Goal: Information Seeking & Learning: Learn about a topic

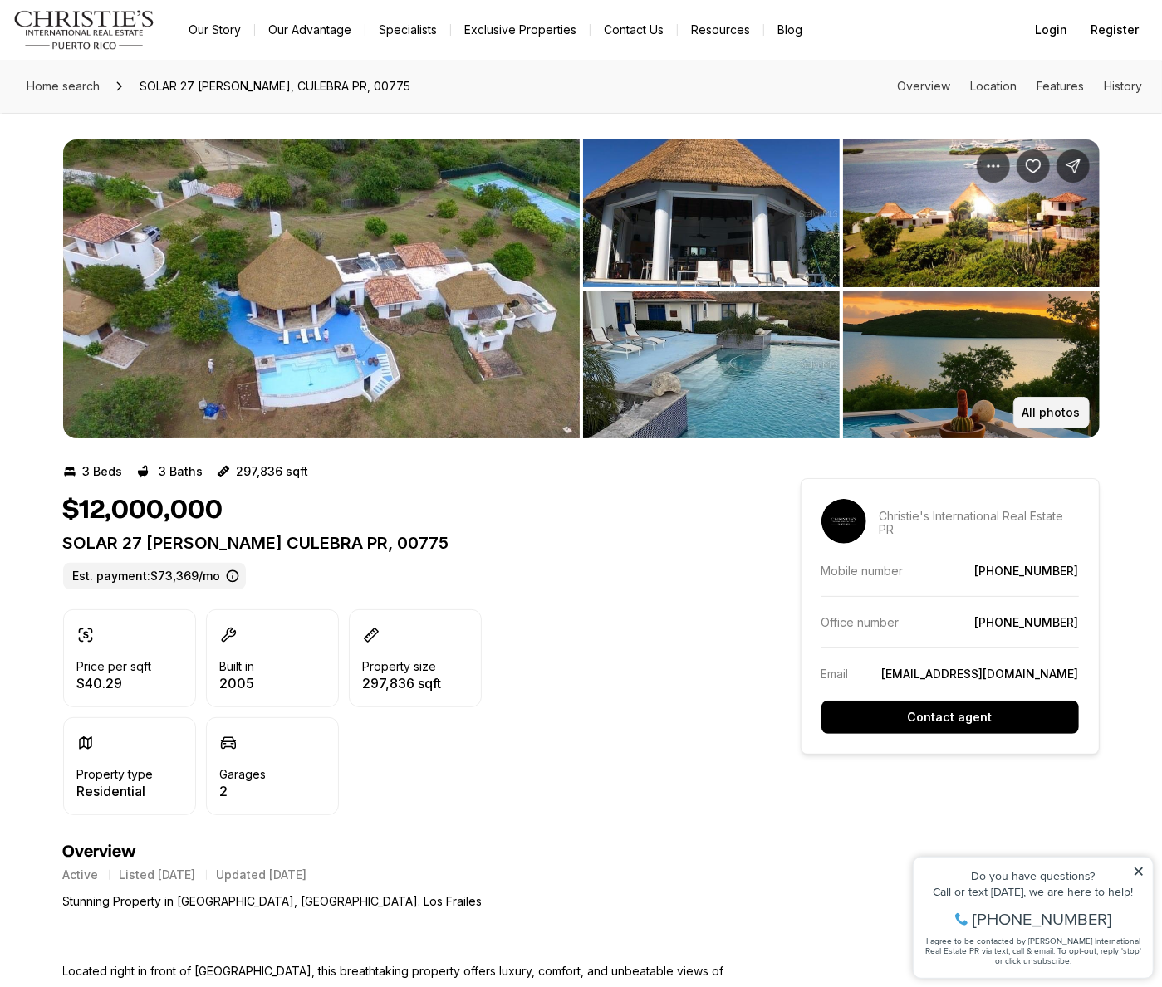
click at [1044, 410] on p "All photos" at bounding box center [1051, 412] width 58 height 13
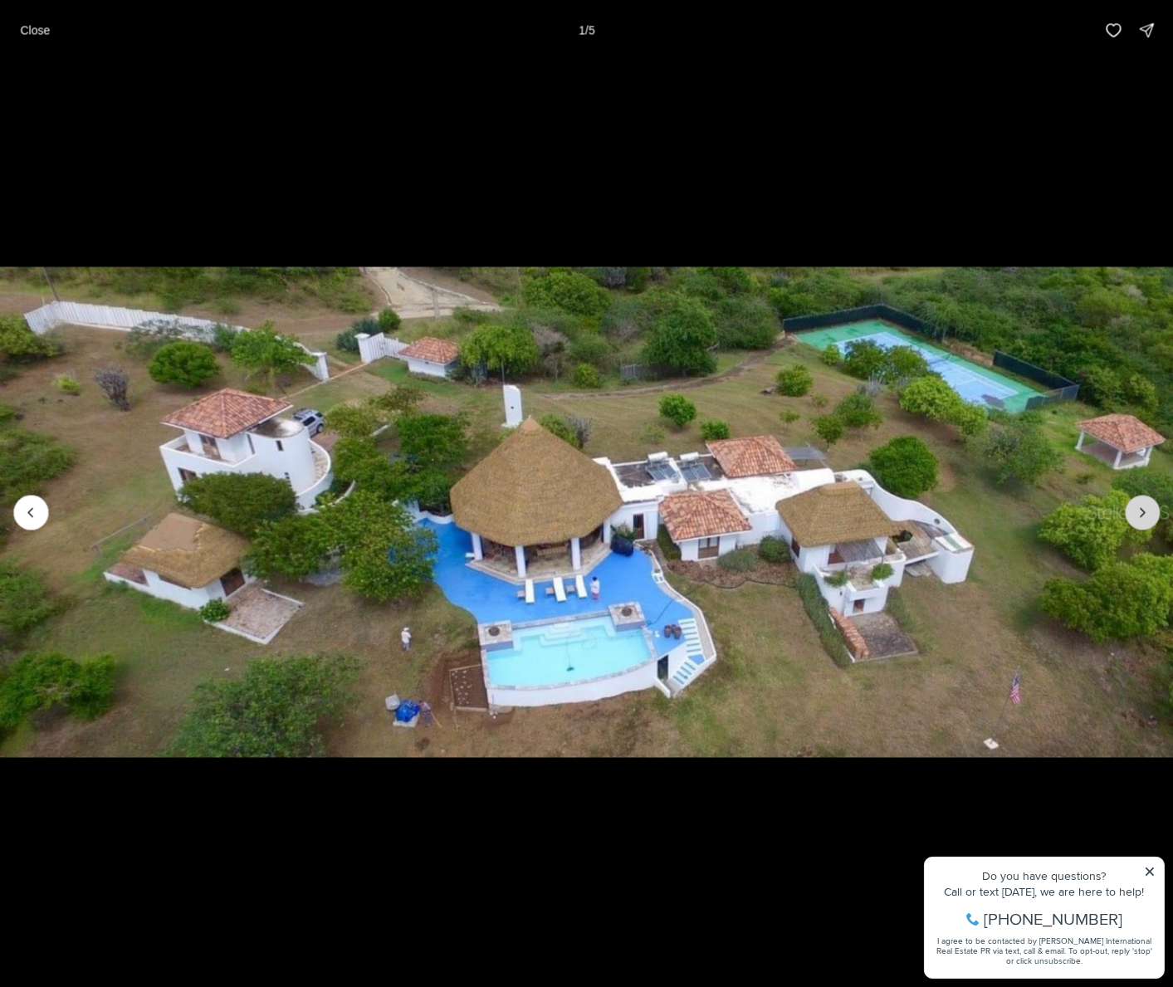
click at [1133, 504] on button "Next slide" at bounding box center [1142, 512] width 35 height 35
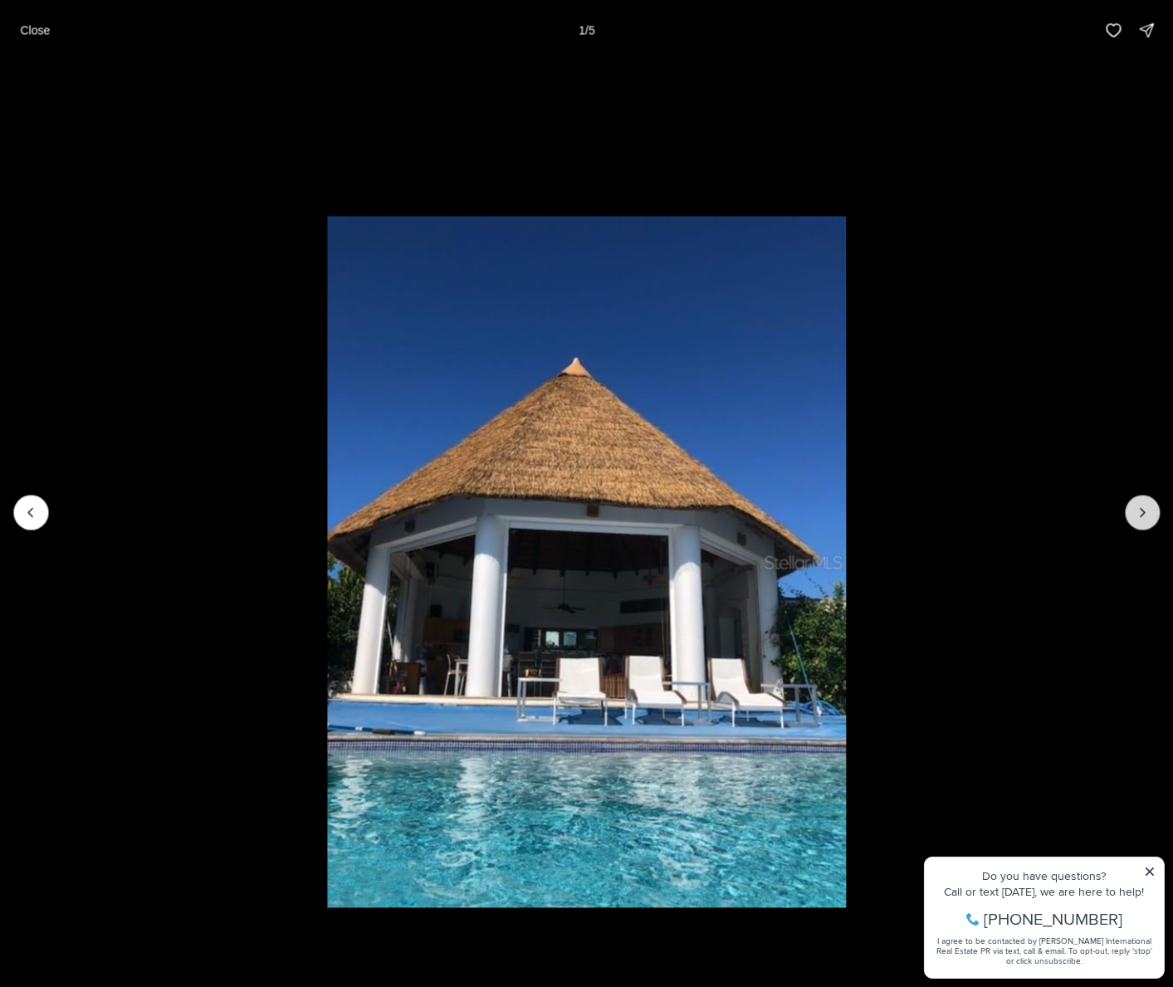
click at [1133, 504] on button "Next slide" at bounding box center [1142, 512] width 35 height 35
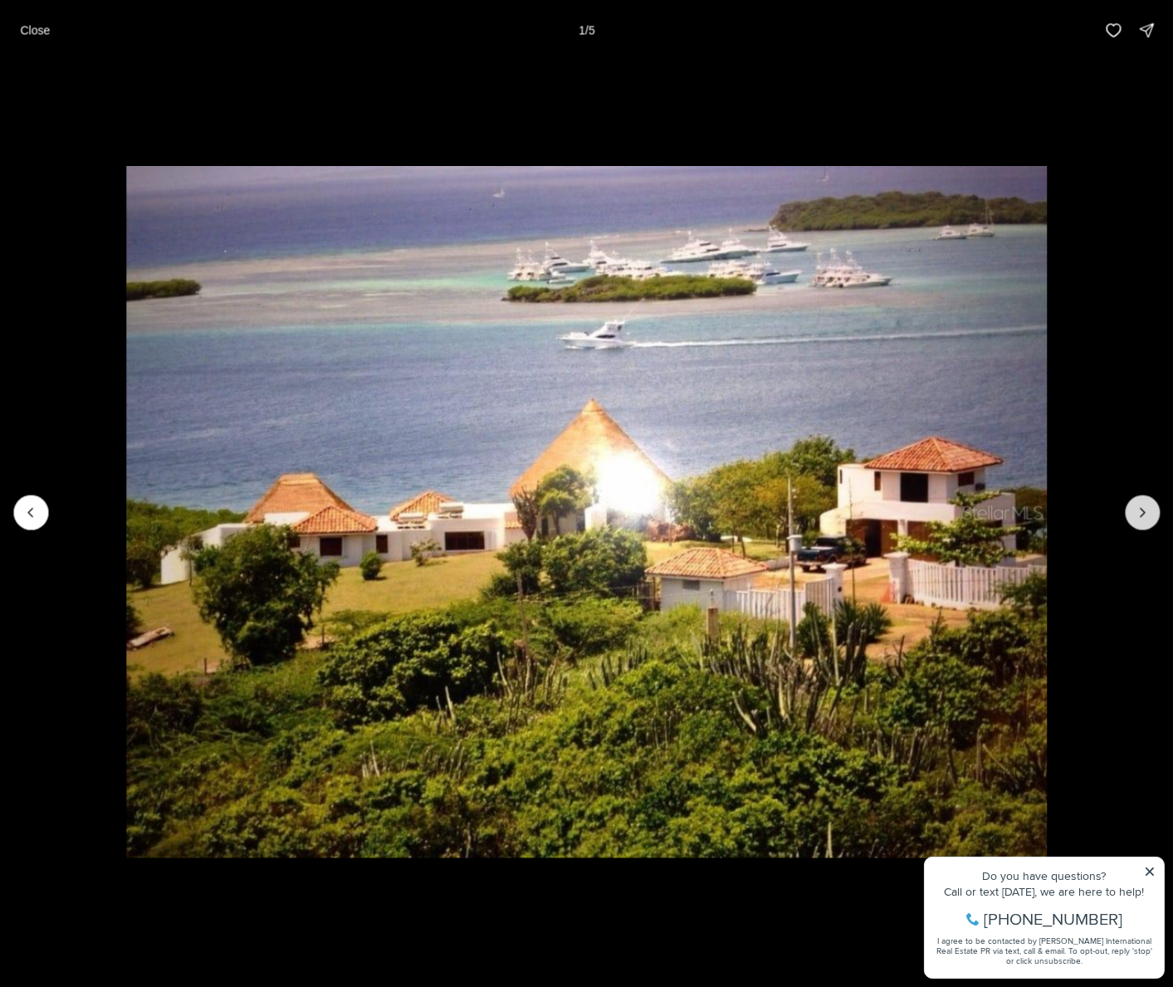
click at [1133, 504] on button "Next slide" at bounding box center [1142, 512] width 35 height 35
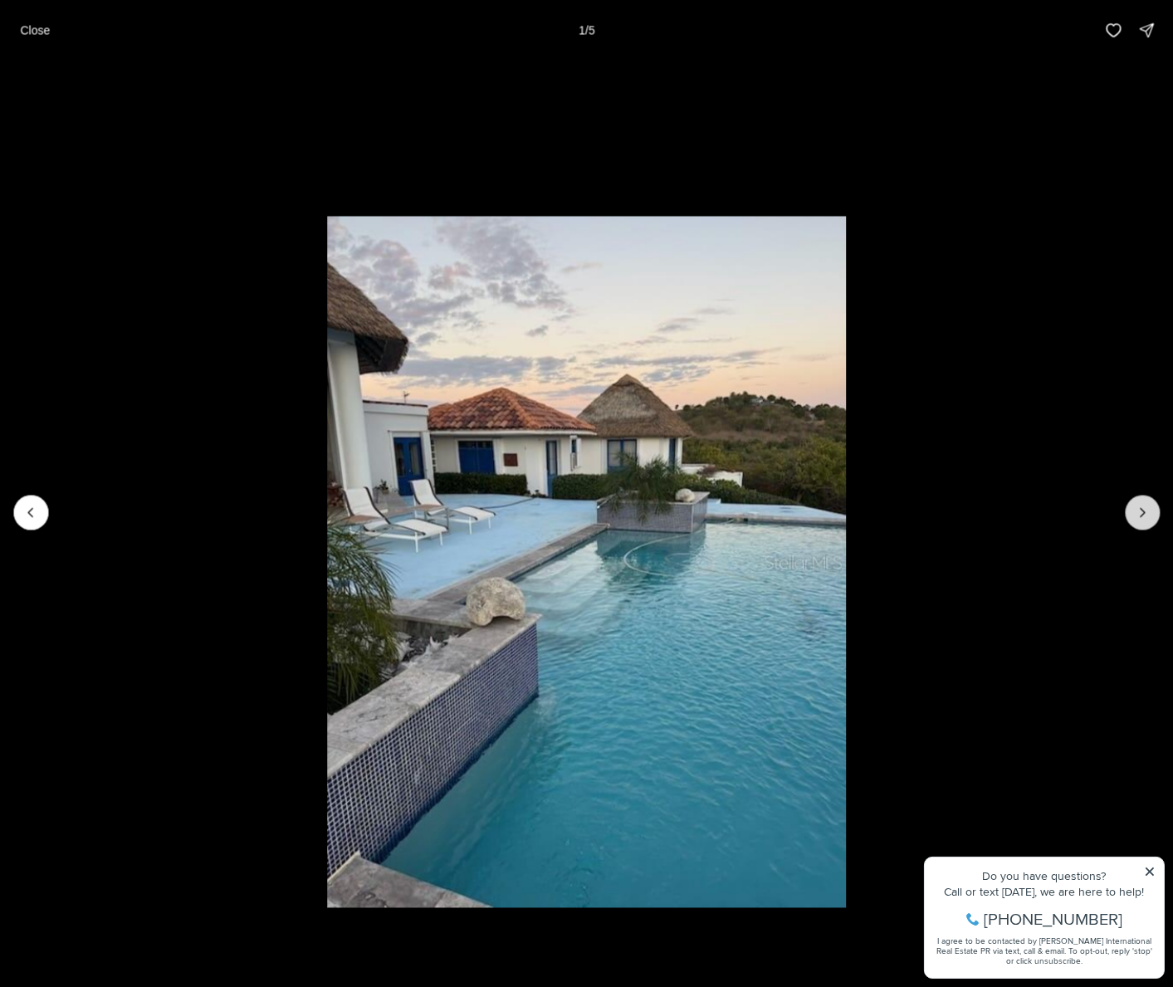
click at [1134, 505] on icon "Next slide" at bounding box center [1142, 512] width 17 height 17
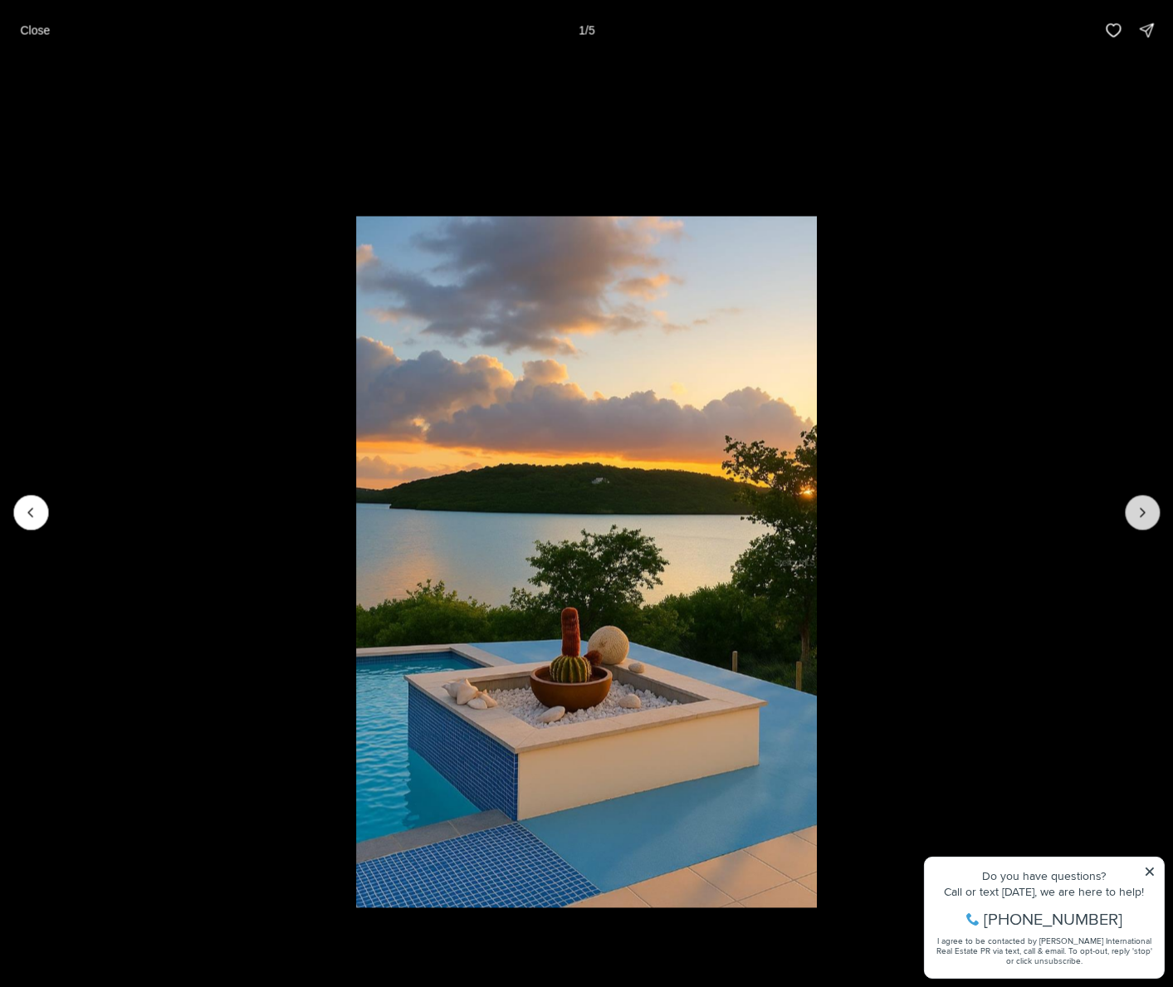
click at [1134, 505] on icon "Next slide" at bounding box center [1142, 512] width 17 height 17
click at [1135, 506] on div at bounding box center [1142, 512] width 35 height 35
click at [1139, 512] on div at bounding box center [1142, 512] width 35 height 35
click at [27, 31] on p "Close" at bounding box center [35, 29] width 30 height 13
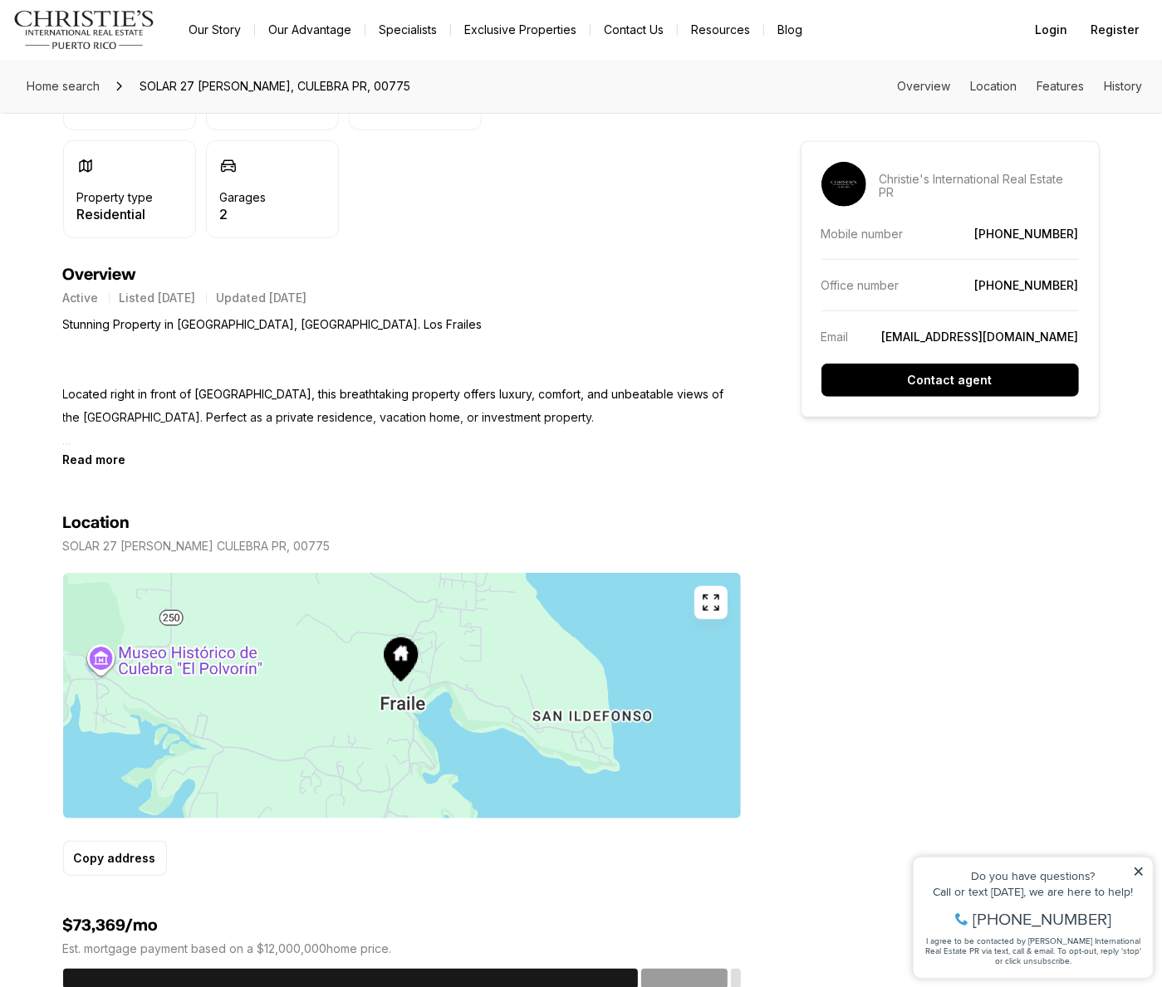
scroll to position [604, 0]
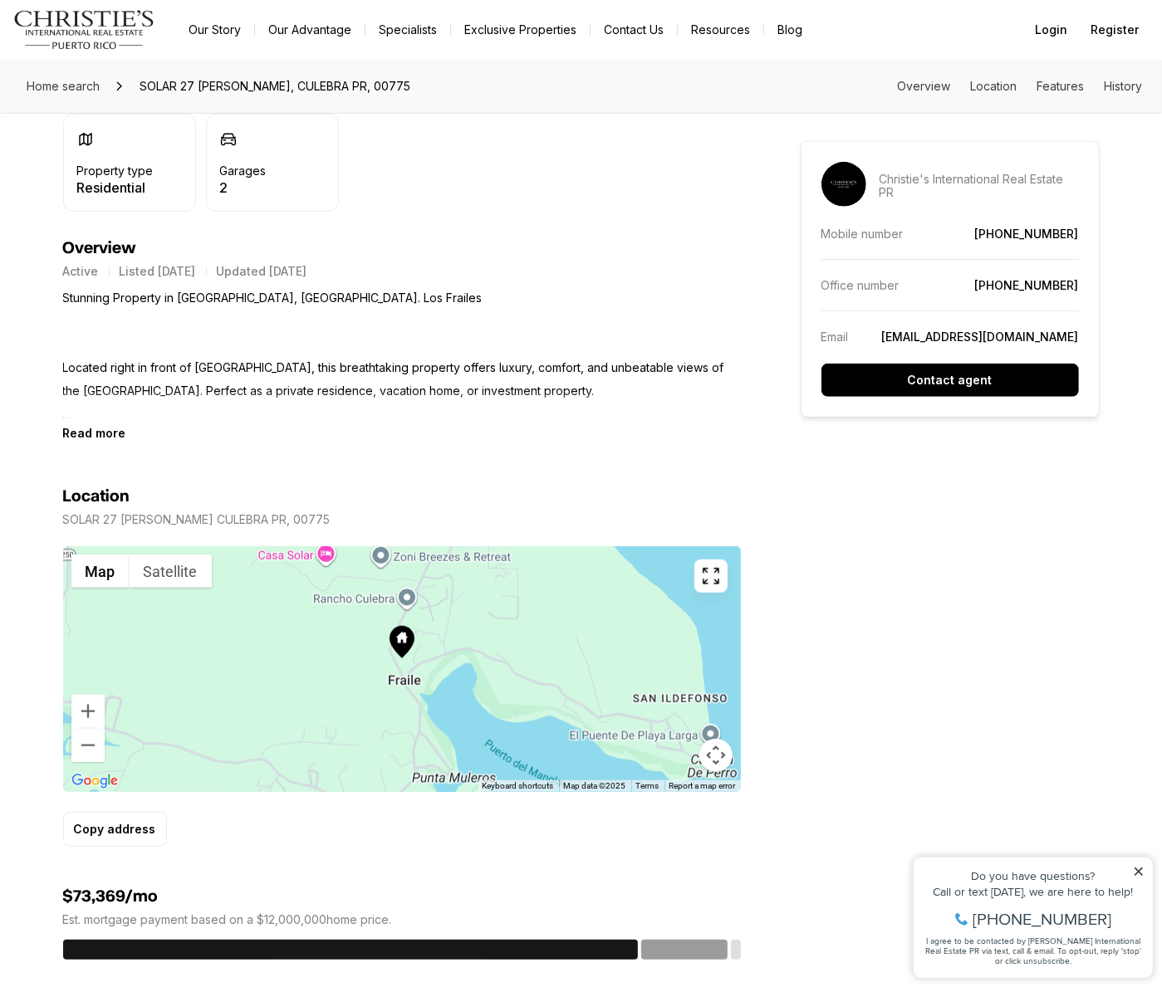
click at [133, 710] on div at bounding box center [401, 669] width 677 height 246
click at [90, 707] on button "Zoom in" at bounding box center [87, 711] width 33 height 33
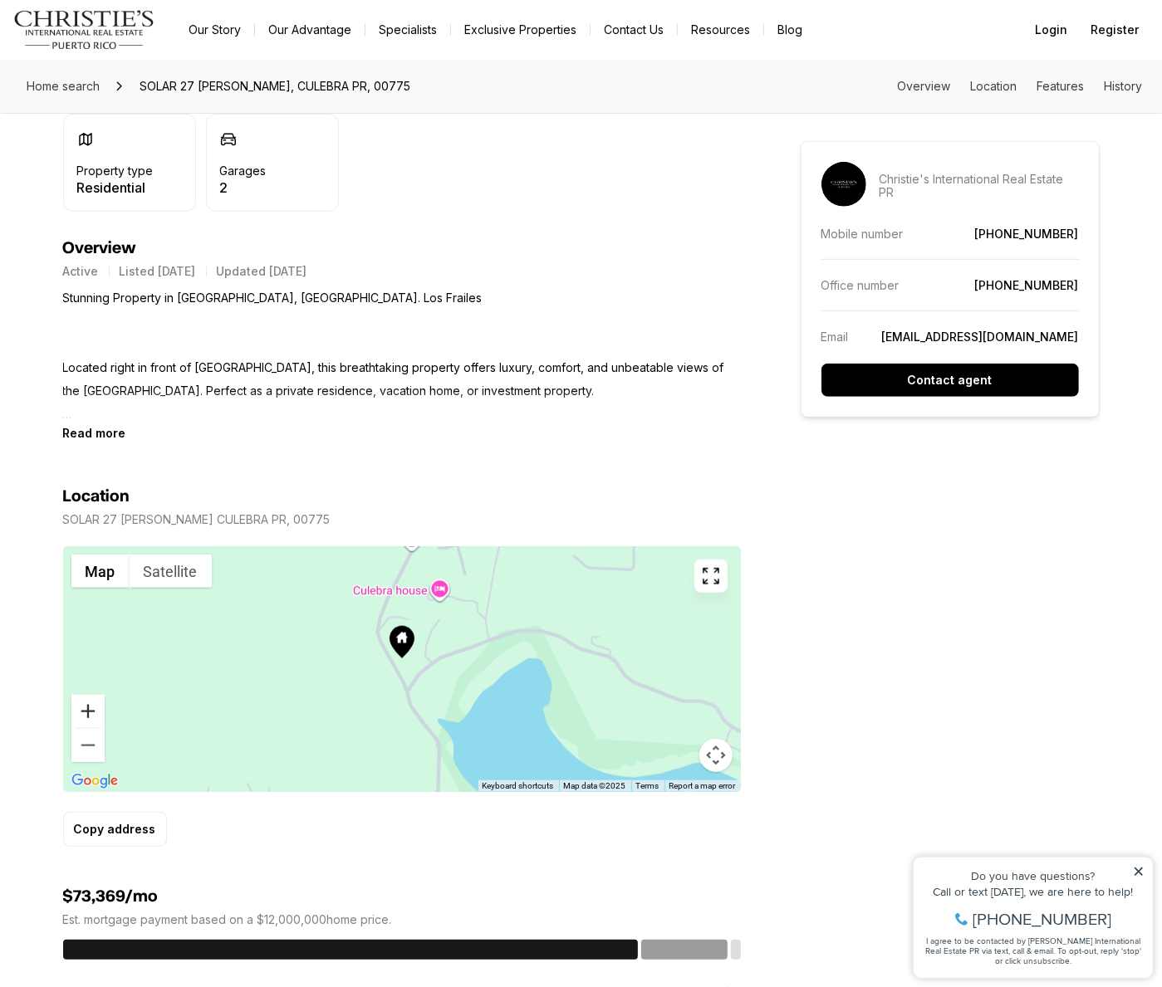
click at [90, 707] on button "Zoom in" at bounding box center [87, 711] width 33 height 33
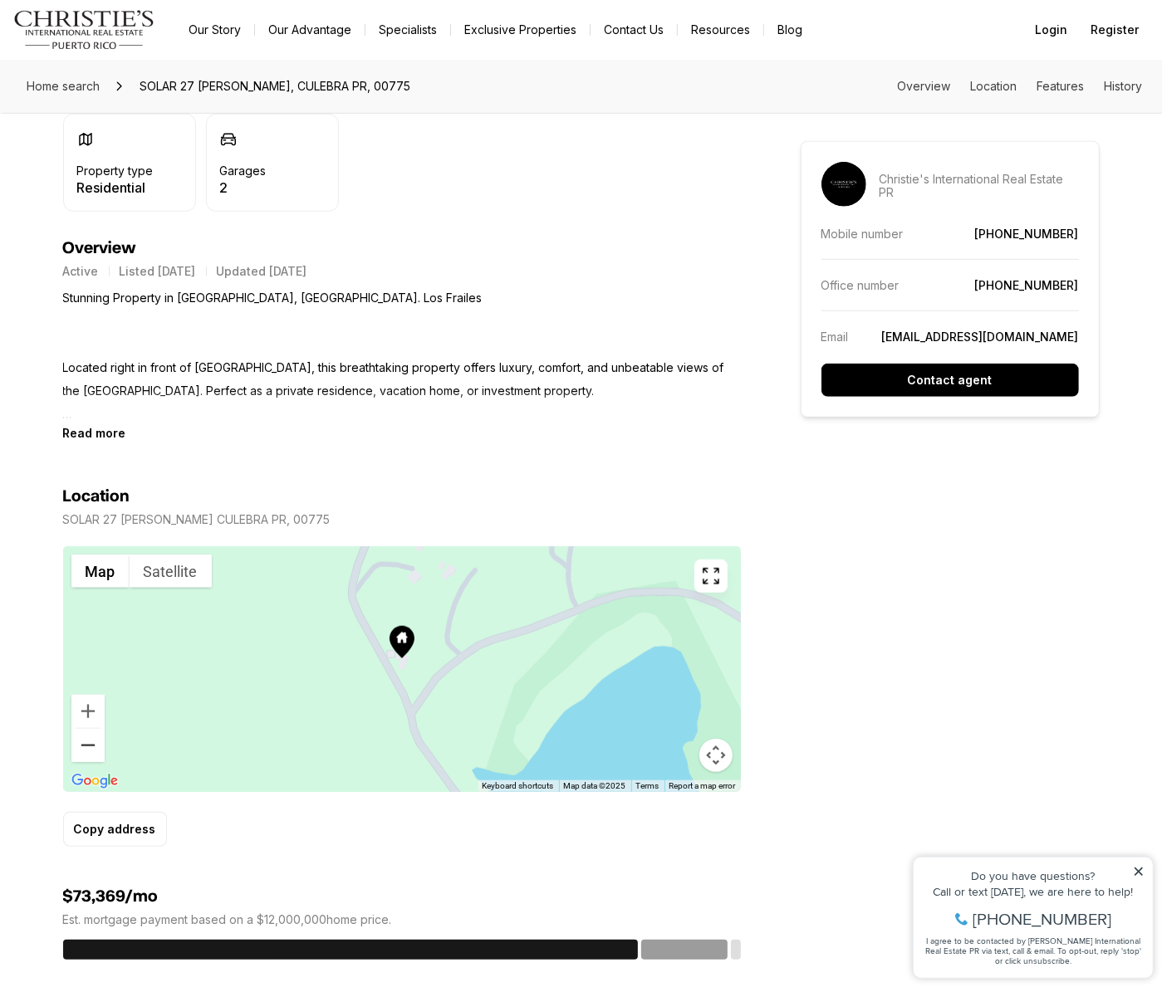
click at [81, 744] on button "Zoom out" at bounding box center [87, 745] width 33 height 33
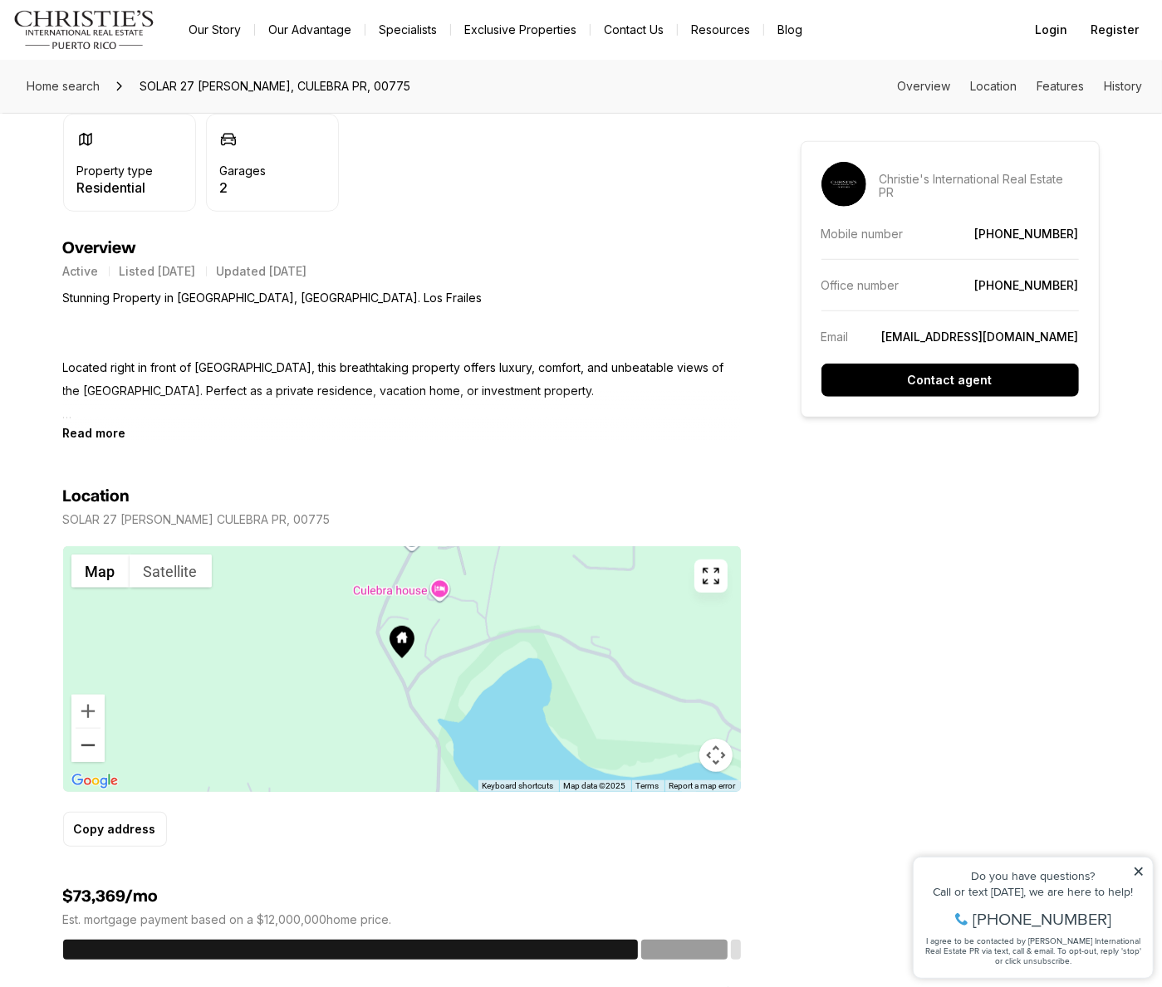
click at [81, 744] on button "Zoom out" at bounding box center [87, 745] width 33 height 33
